Goal: Task Accomplishment & Management: Manage account settings

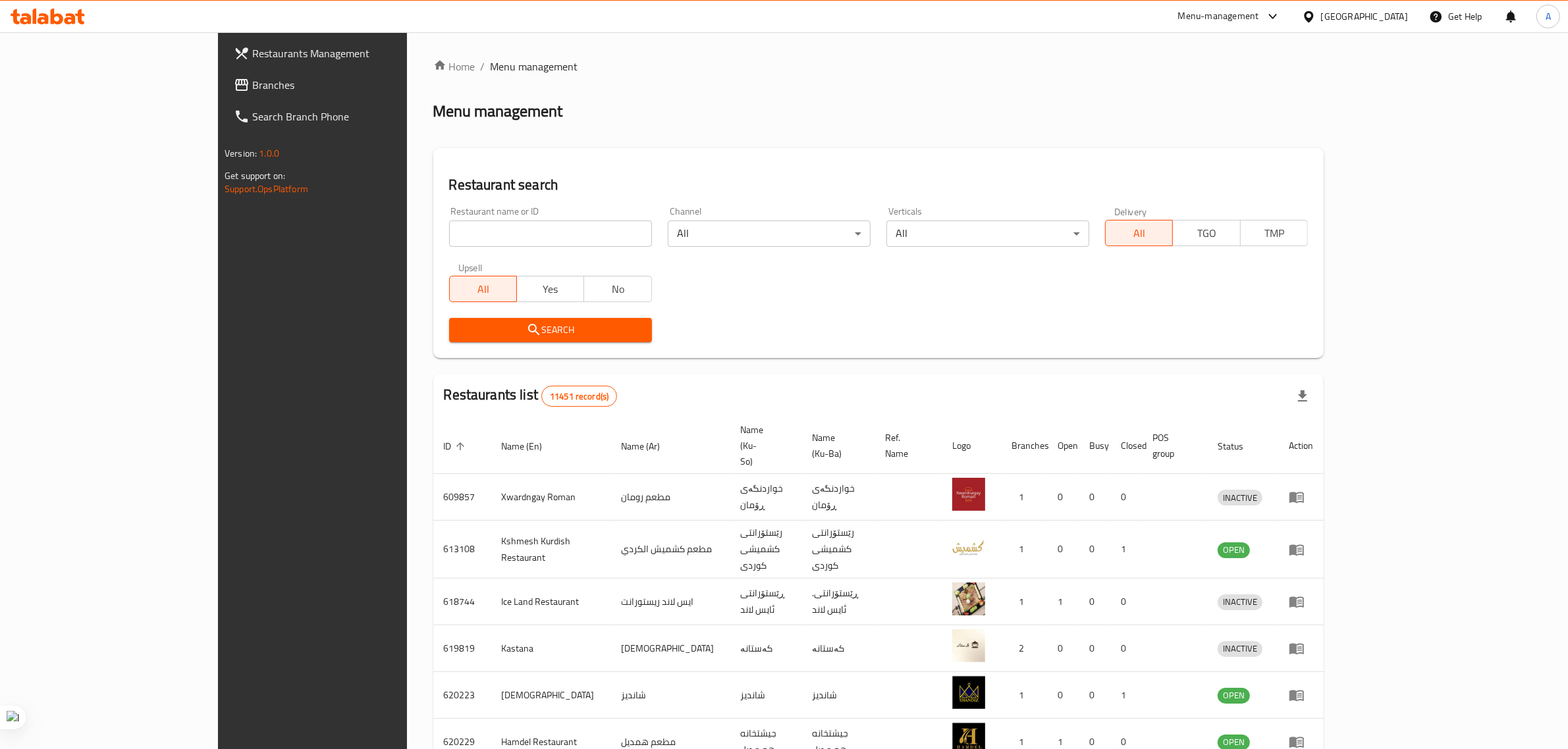
click at [449, 225] on input "search" at bounding box center [550, 234] width 203 height 26
paste input "679208"
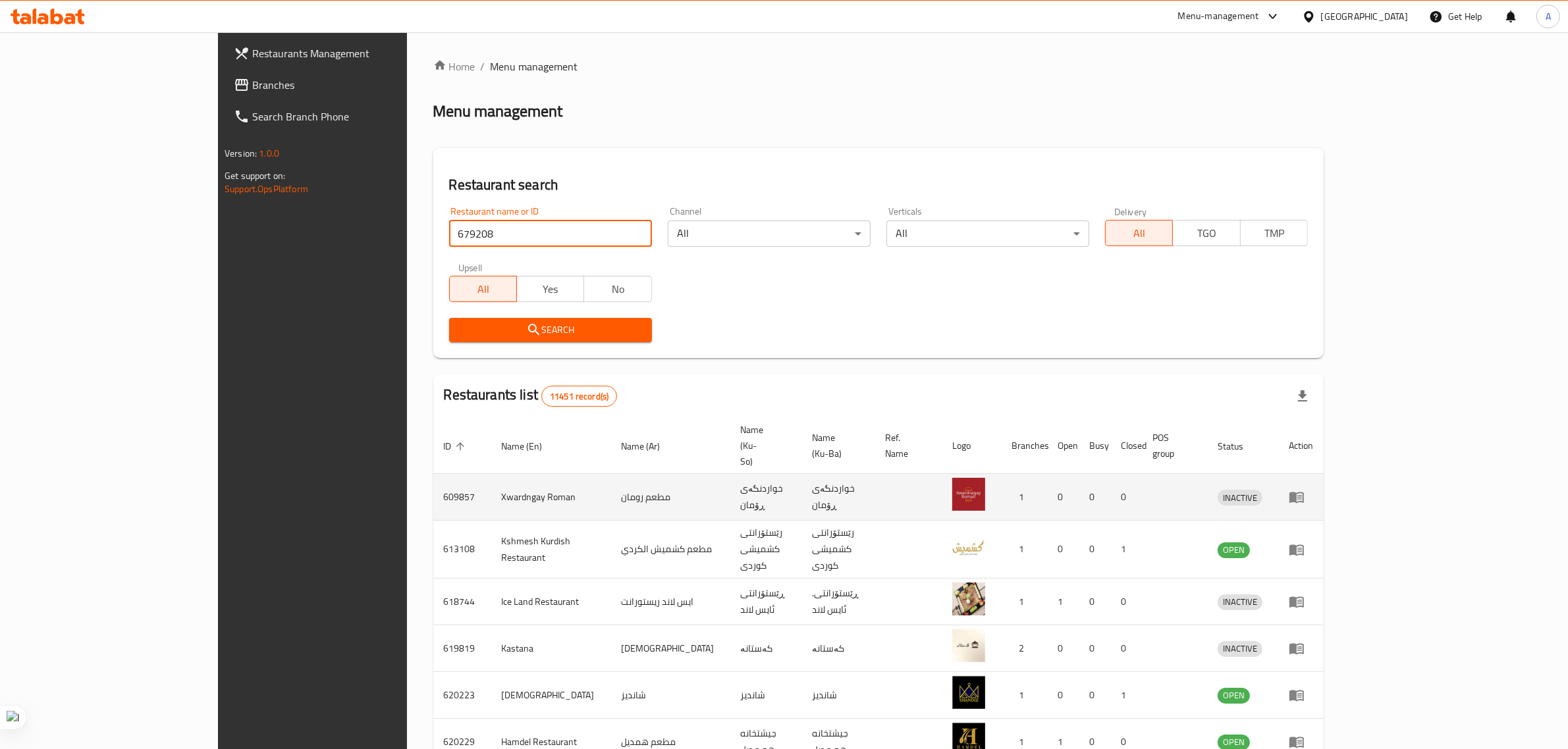
type input "679208"
click button "Search" at bounding box center [550, 330] width 203 height 24
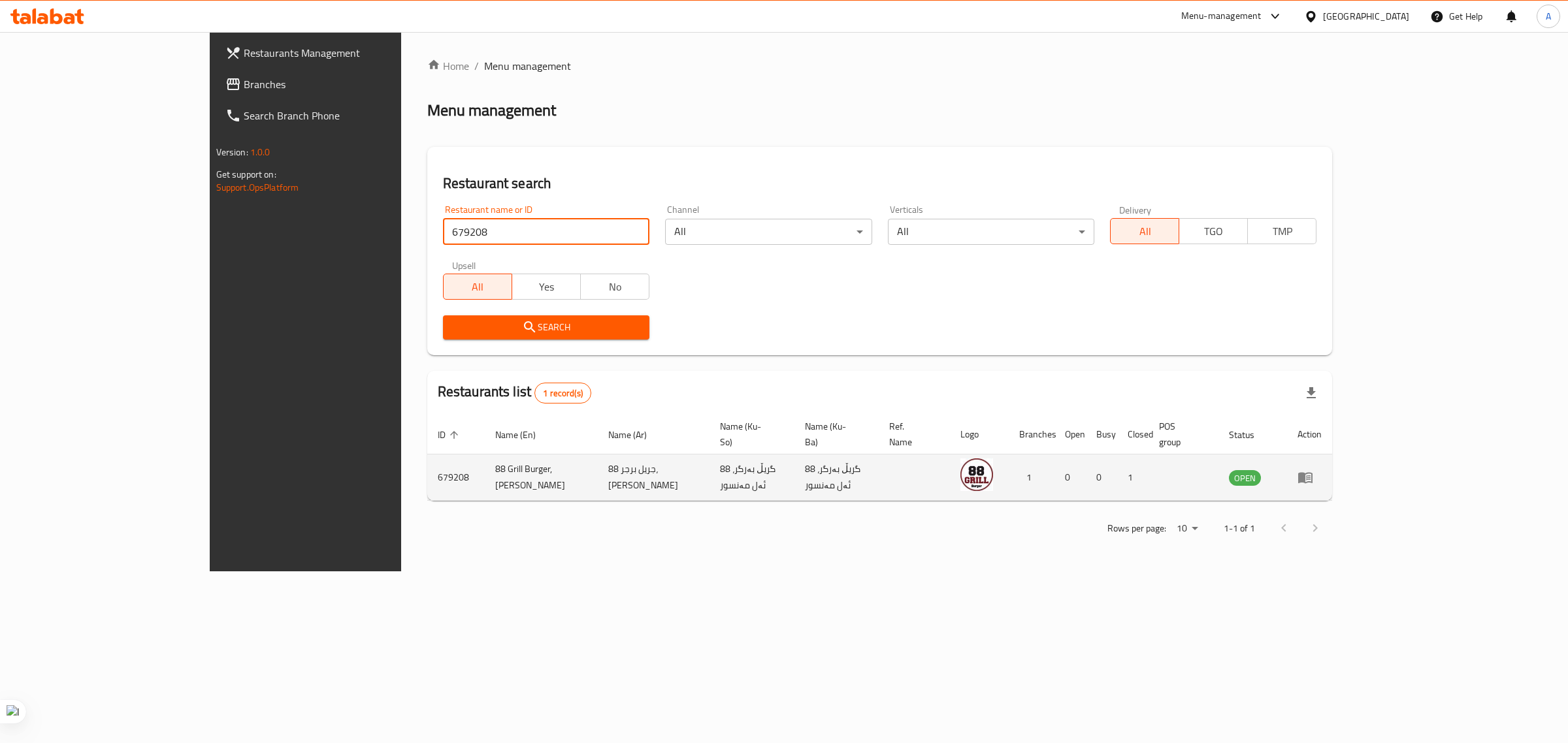
click at [1313, 470] on icon "enhanced table" at bounding box center [1306, 478] width 16 height 16
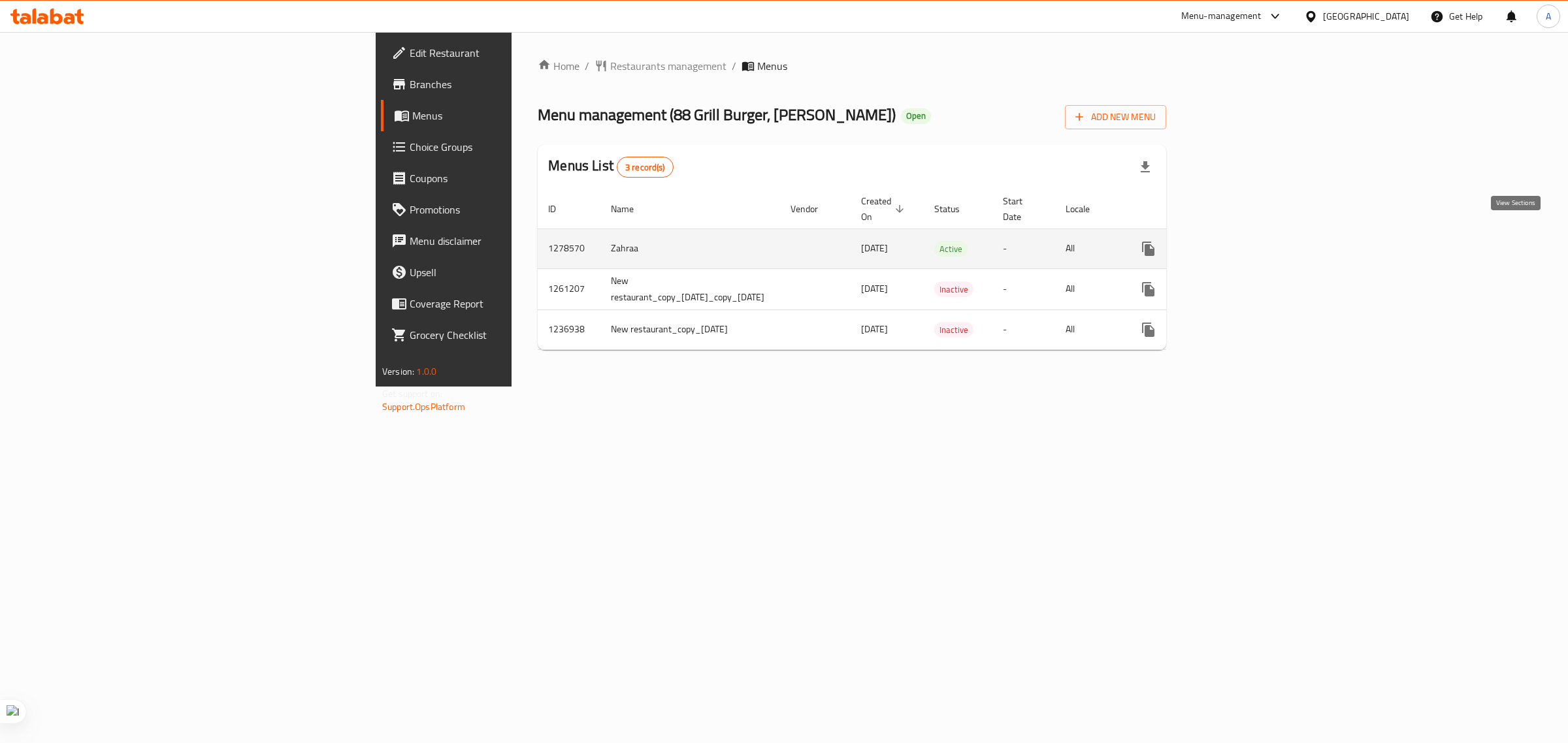
click at [1250, 241] on icon "enhanced table" at bounding box center [1242, 249] width 16 height 16
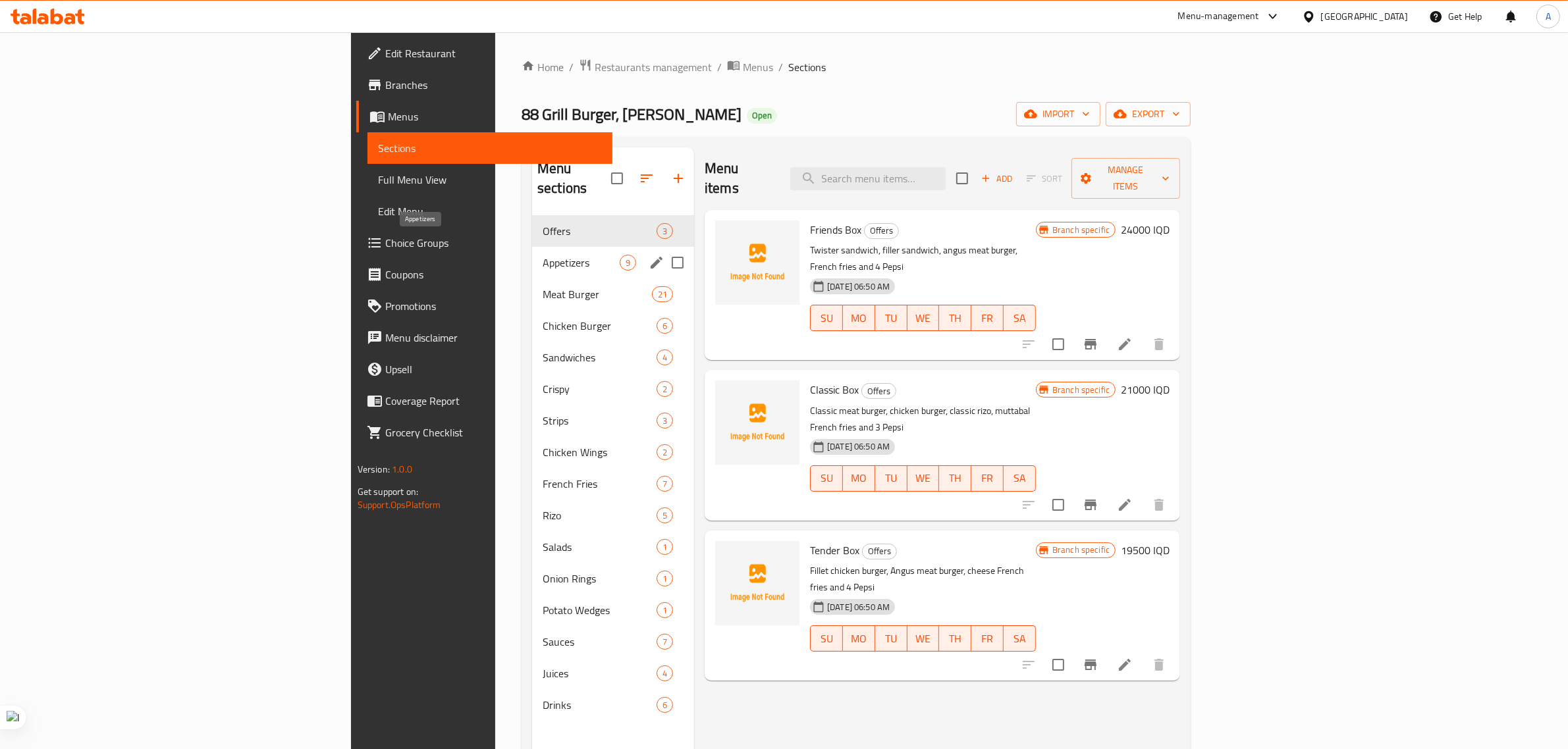
click at [542, 255] on span "Appetizers" at bounding box center [580, 263] width 77 height 16
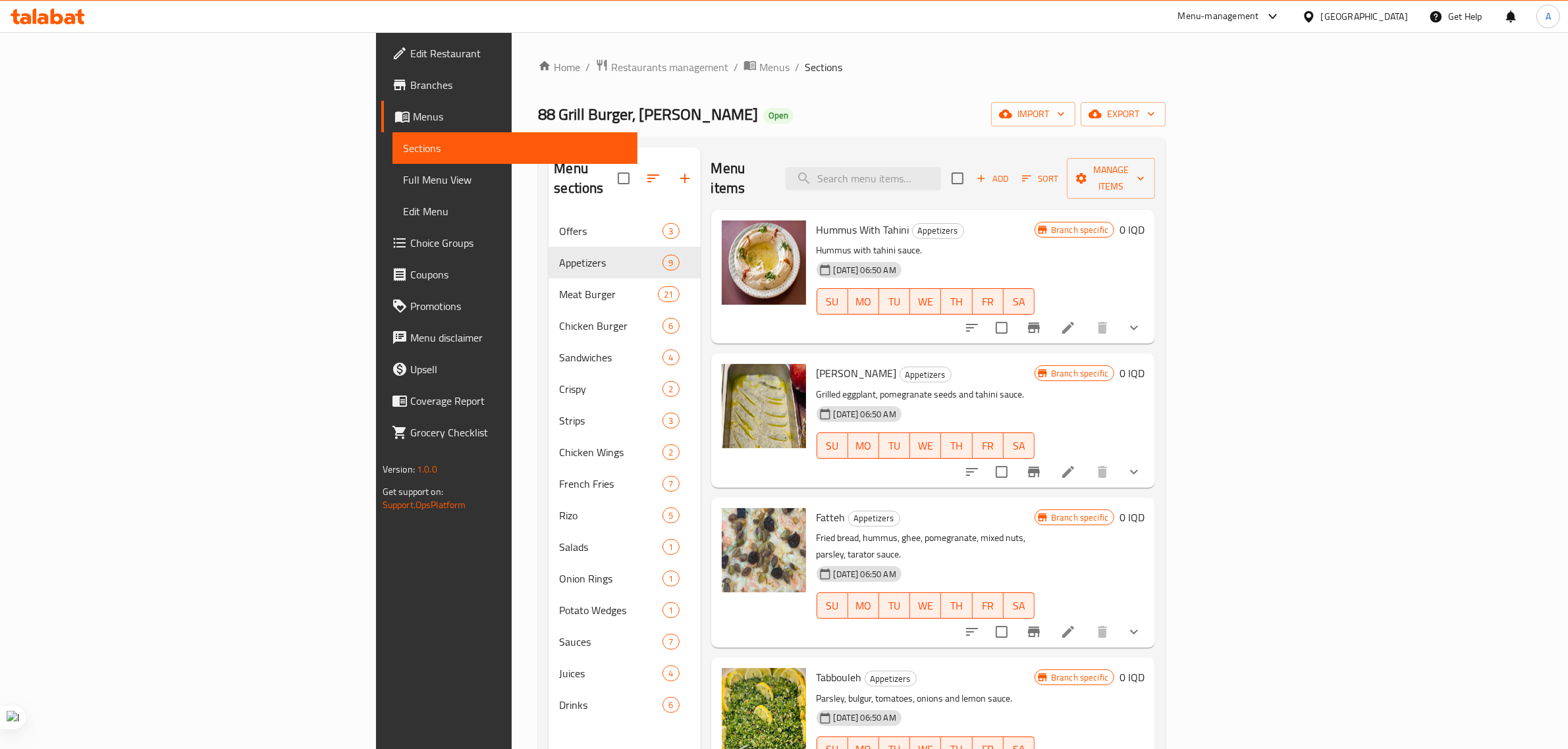
click at [1012, 182] on div "Menu items Add Sort Manage items" at bounding box center [933, 178] width 445 height 63
click at [941, 171] on input "search" at bounding box center [864, 178] width 155 height 23
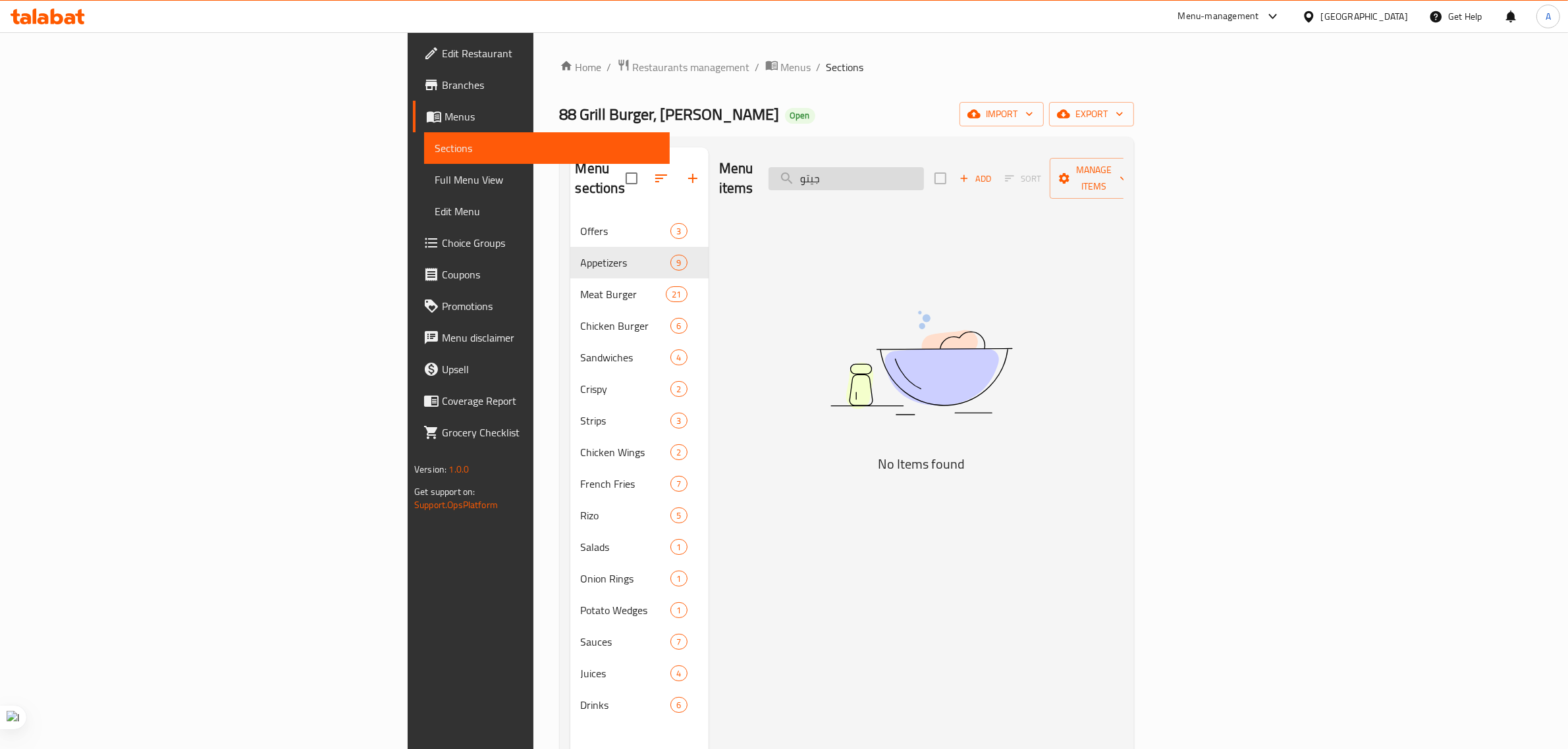
drag, startPoint x: 979, startPoint y: 179, endPoint x: 930, endPoint y: 179, distance: 49.0
click at [924, 179] on input "جيتو" at bounding box center [847, 178] width 155 height 23
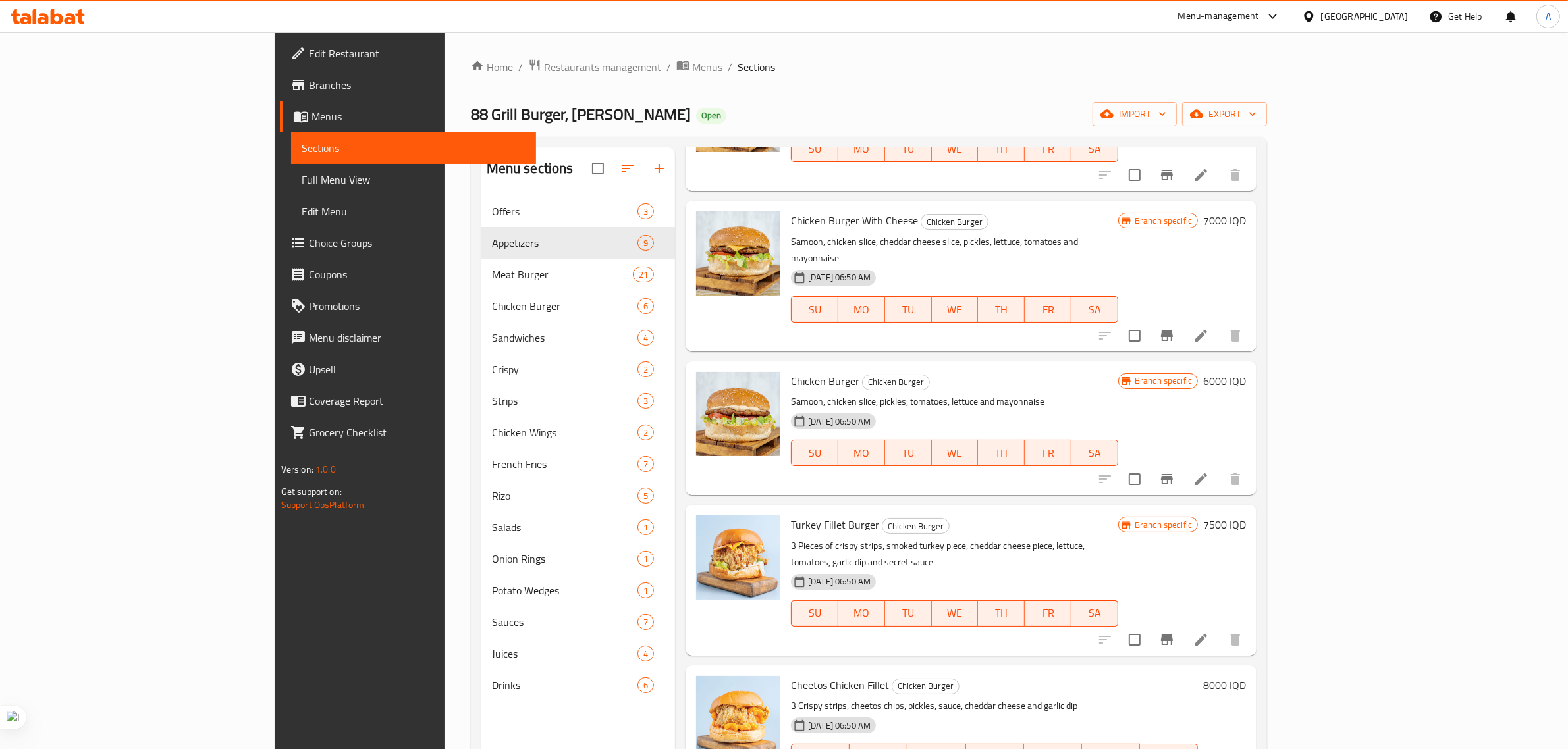
scroll to position [3868, 0]
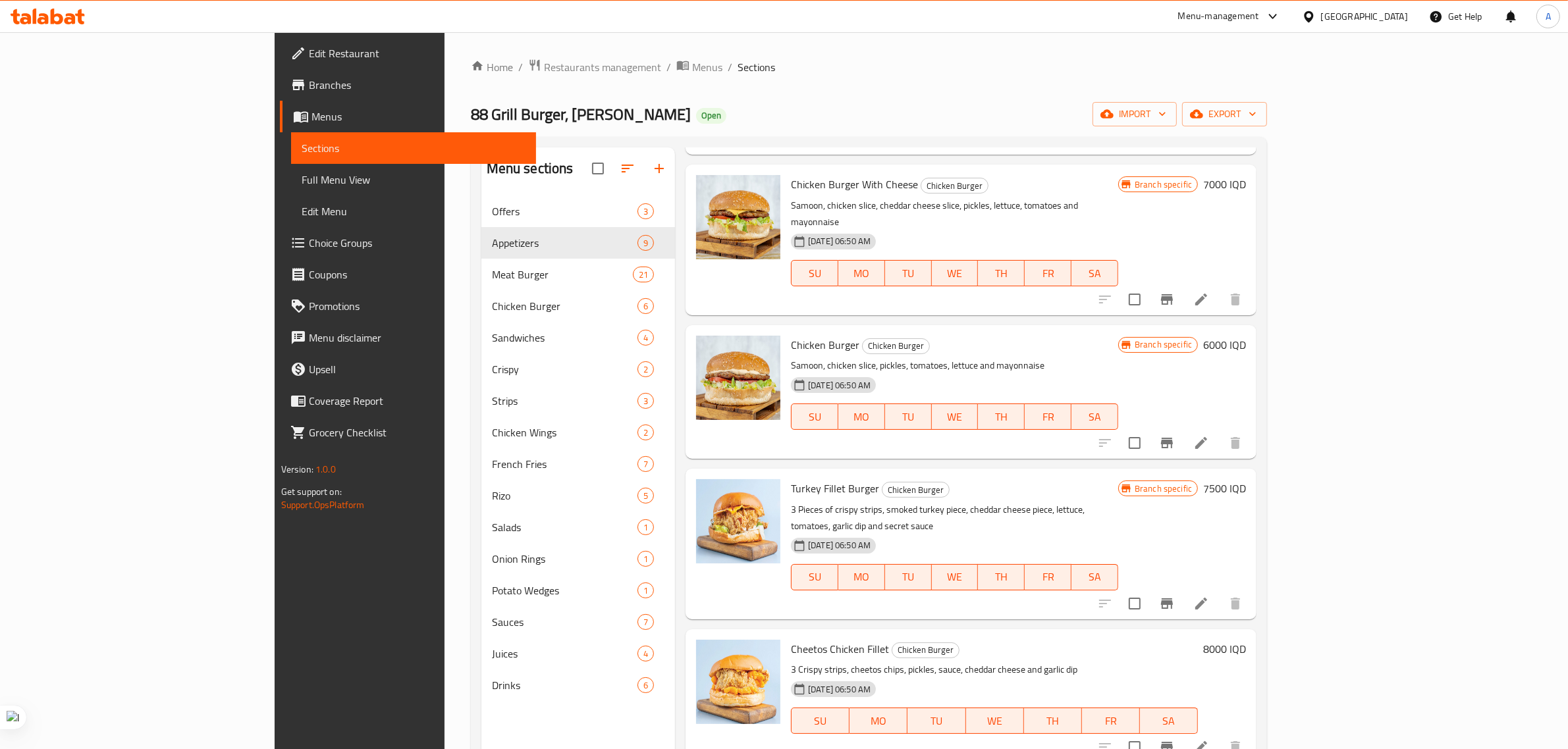
type input "ch"
click at [1173, 742] on icon "Branch-specific-item" at bounding box center [1167, 747] width 12 height 11
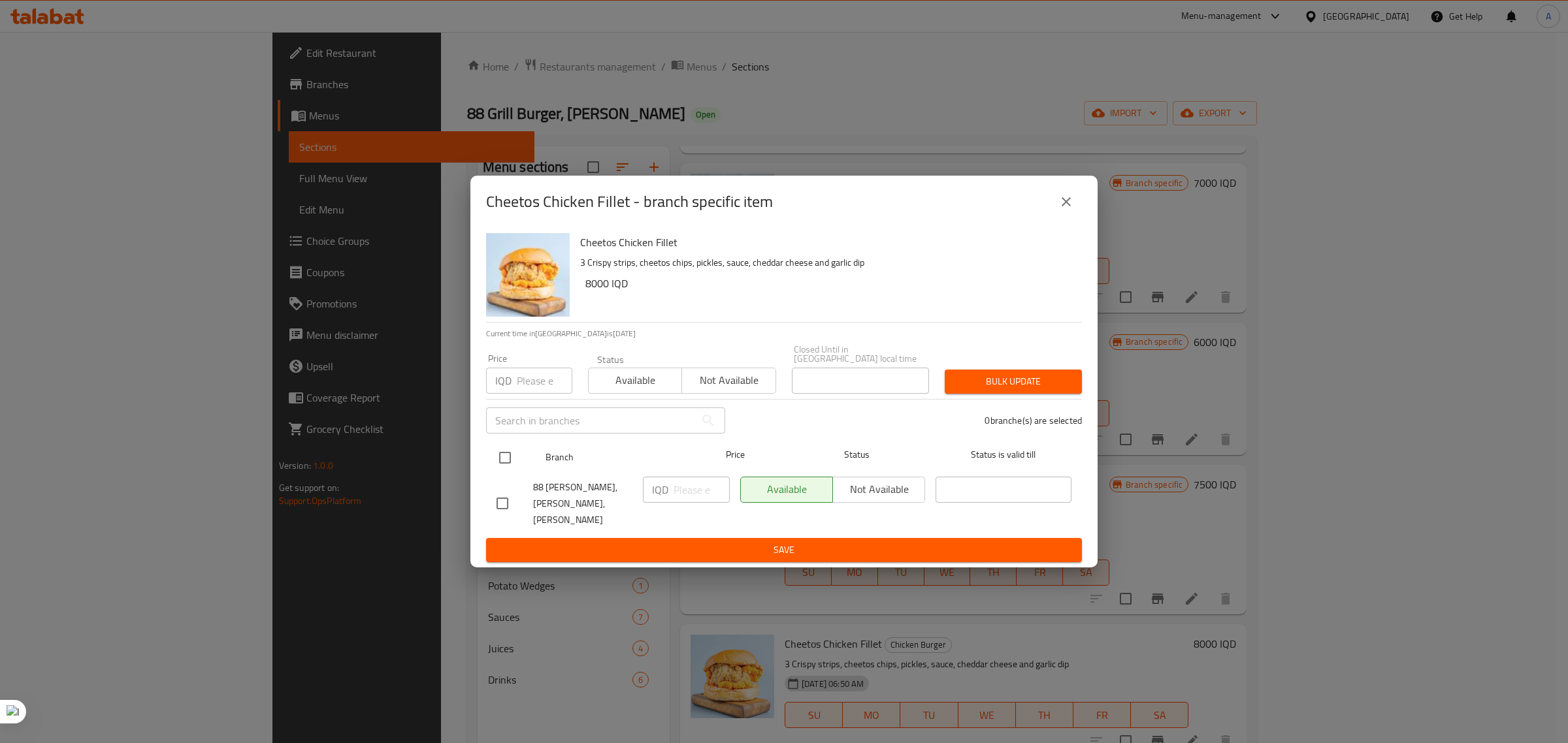
click at [498, 461] on input "checkbox" at bounding box center [505, 458] width 28 height 28
checkbox input "true"
click at [697, 484] on input "number" at bounding box center [702, 489] width 56 height 26
type input "8500"
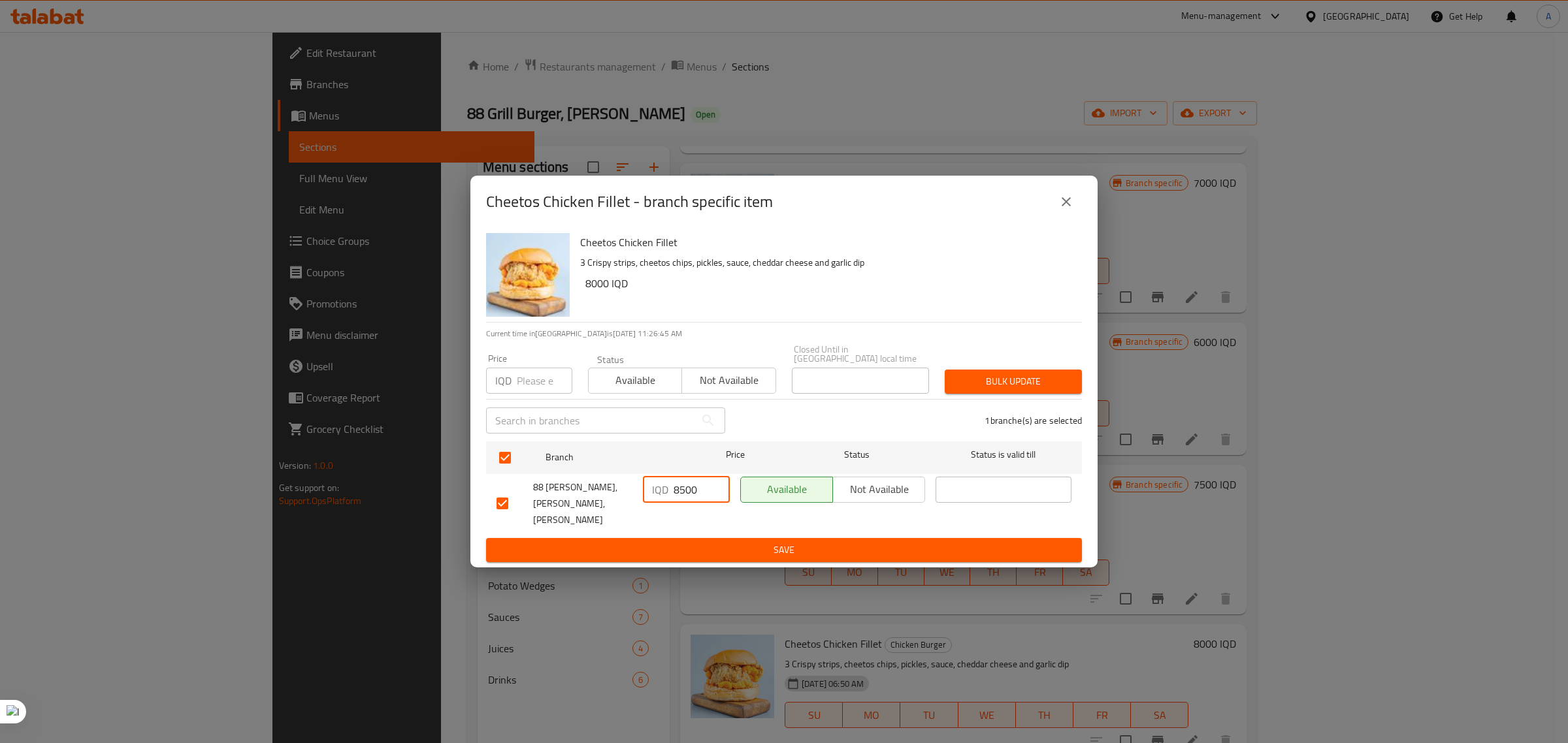
click at [795, 550] on button "Save" at bounding box center [784, 550] width 596 height 24
